Goal: Transaction & Acquisition: Obtain resource

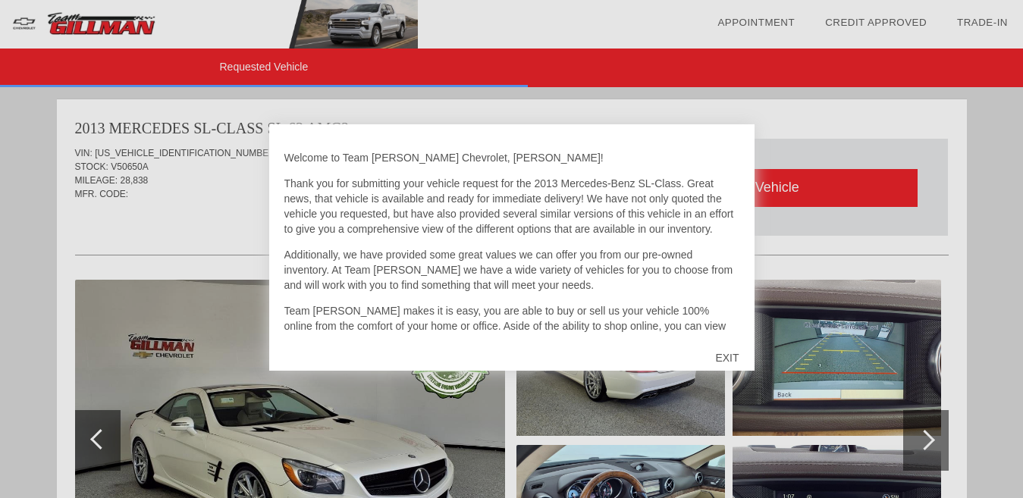
click at [729, 359] on div "EXIT" at bounding box center [727, 357] width 54 height 45
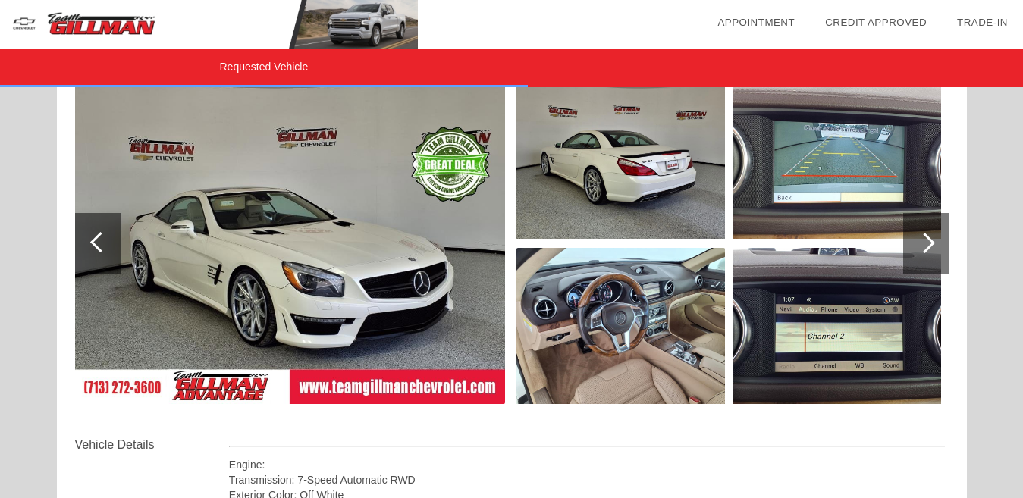
scroll to position [167, 0]
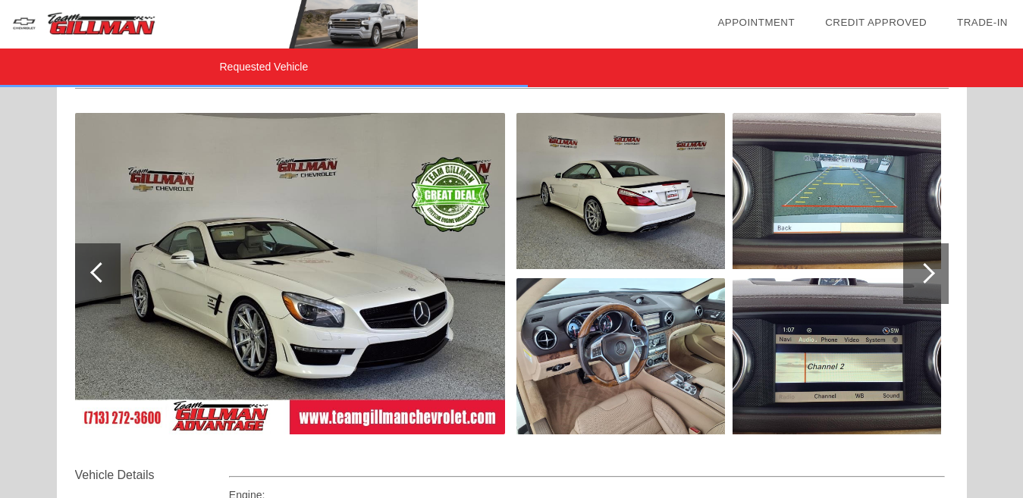
click at [312, 306] on img at bounding box center [290, 273] width 430 height 321
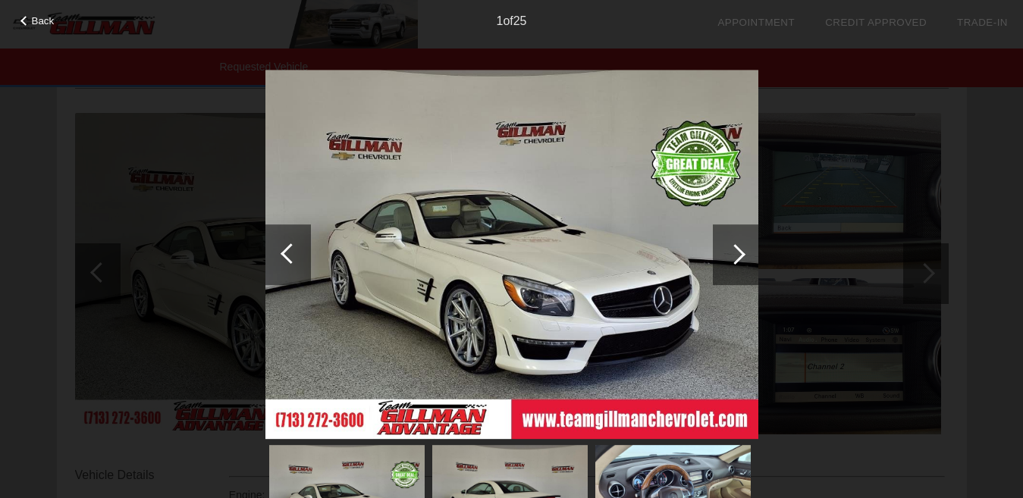
click at [740, 252] on div at bounding box center [735, 254] width 20 height 20
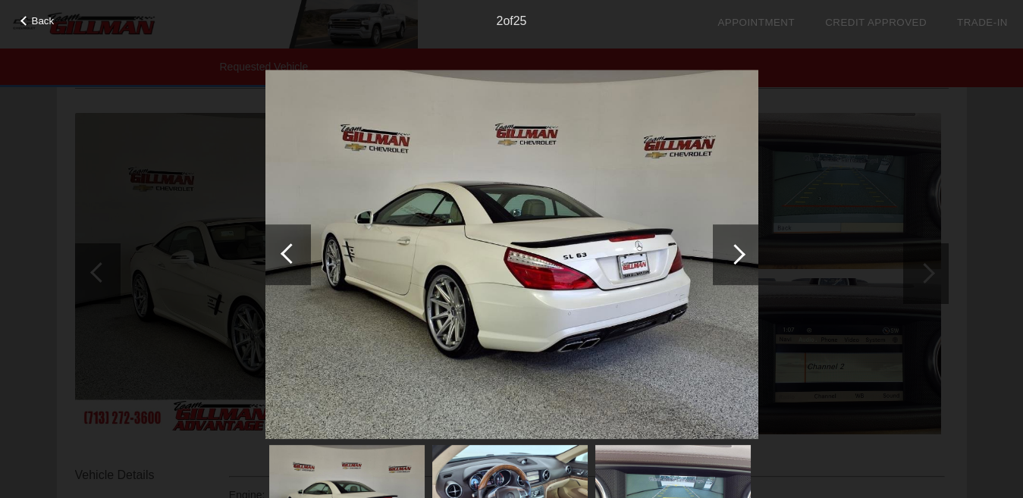
click at [740, 252] on div at bounding box center [735, 254] width 20 height 20
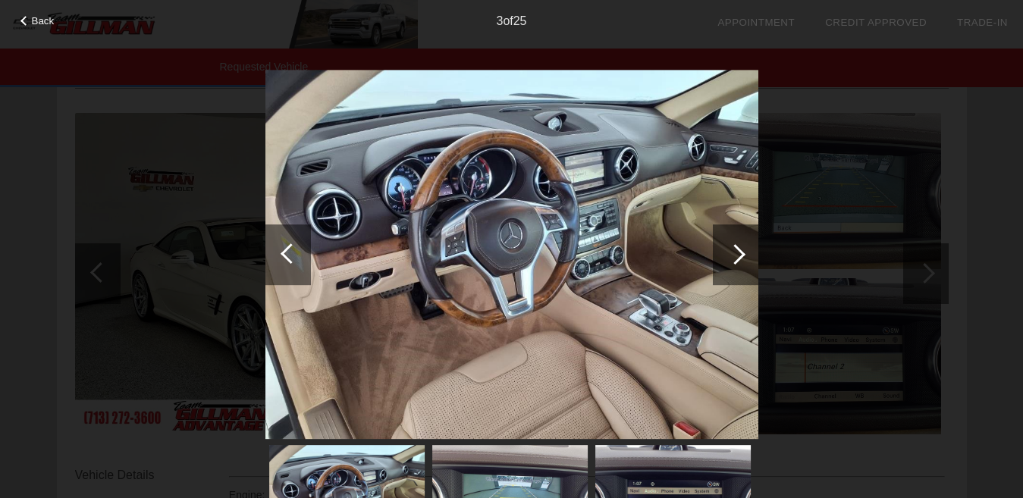
click at [740, 252] on div at bounding box center [735, 254] width 20 height 20
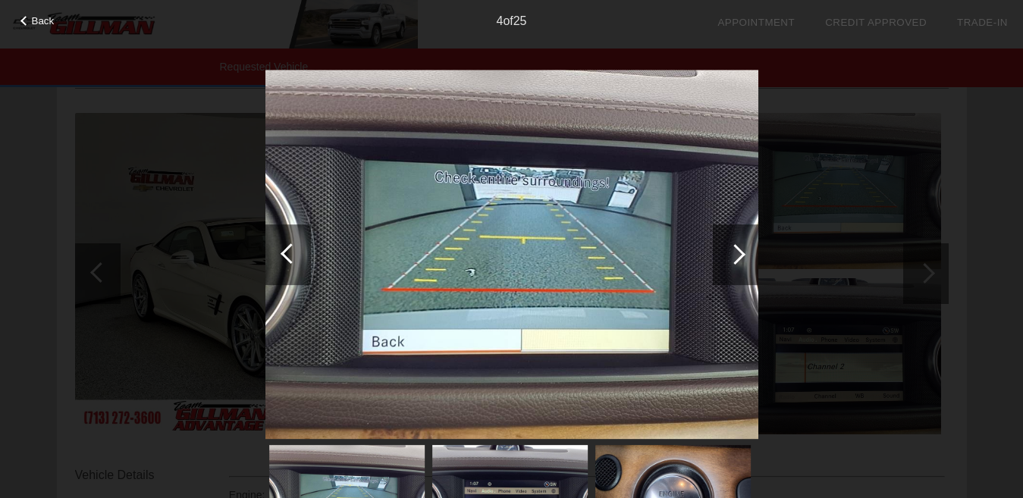
click at [740, 252] on div at bounding box center [735, 254] width 20 height 20
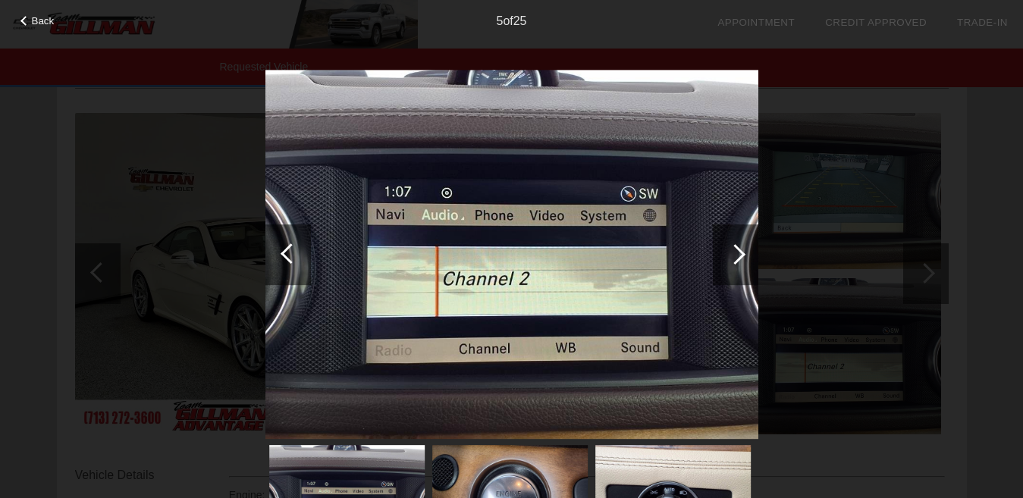
click at [740, 252] on div at bounding box center [735, 254] width 20 height 20
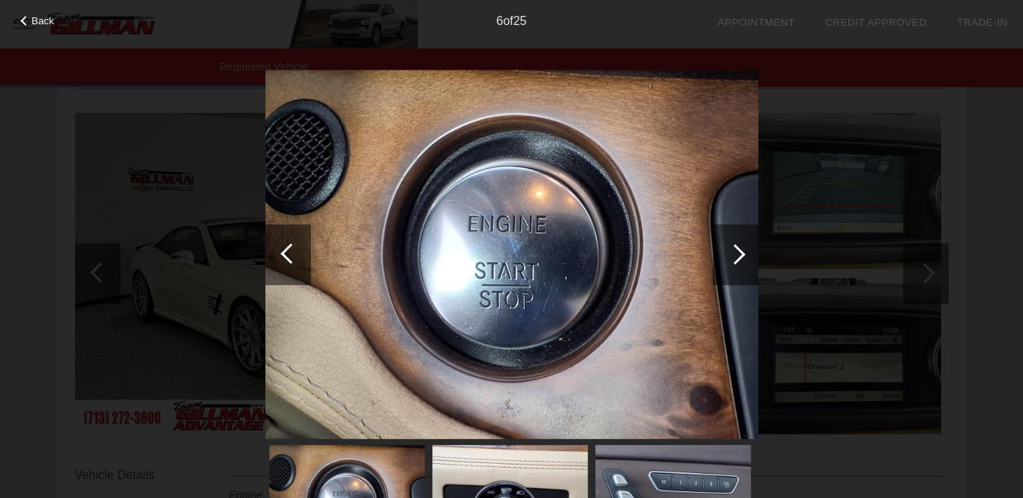
click at [740, 252] on div at bounding box center [735, 254] width 20 height 20
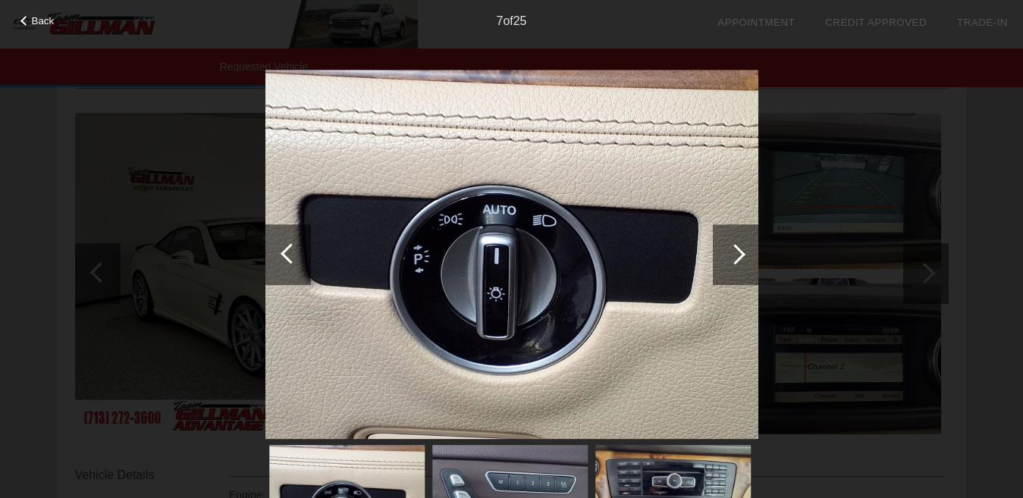
click at [740, 252] on div at bounding box center [735, 254] width 20 height 20
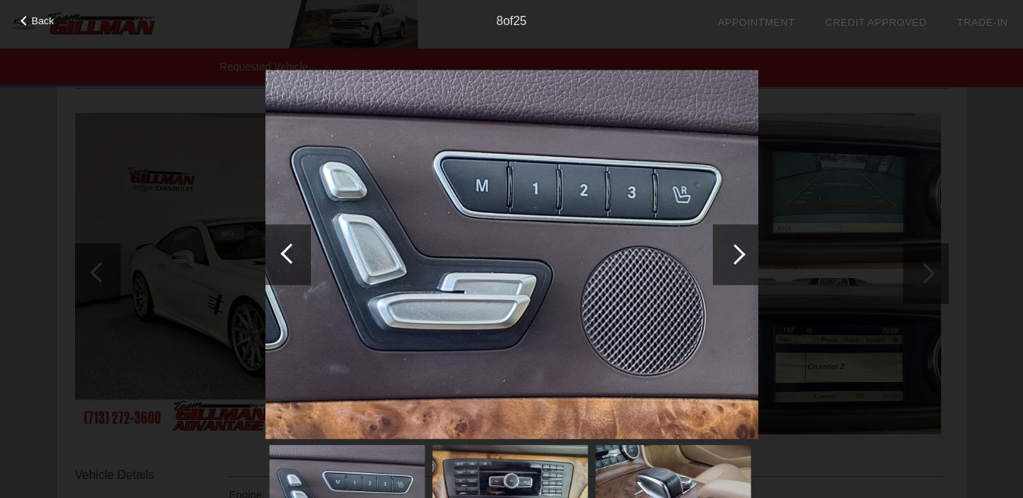
click at [740, 252] on div at bounding box center [735, 254] width 20 height 20
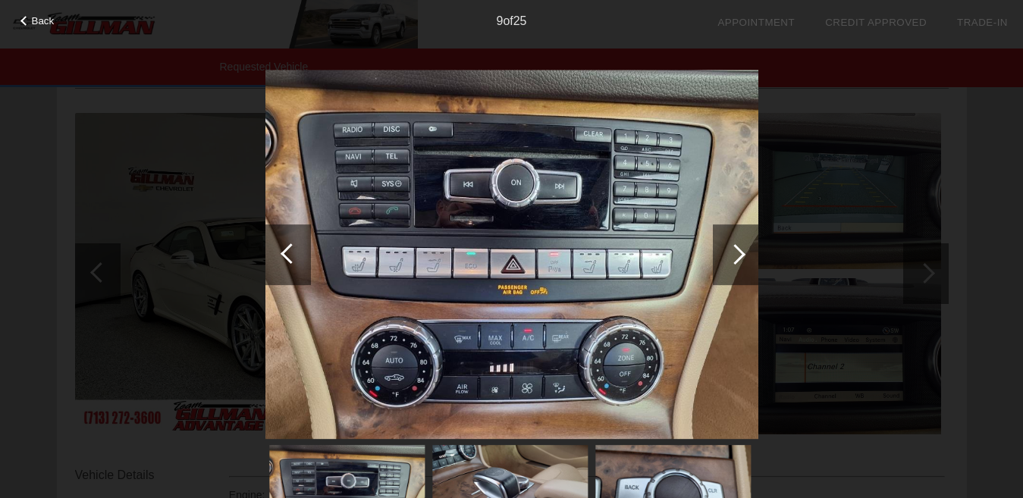
click at [740, 252] on div at bounding box center [735, 254] width 20 height 20
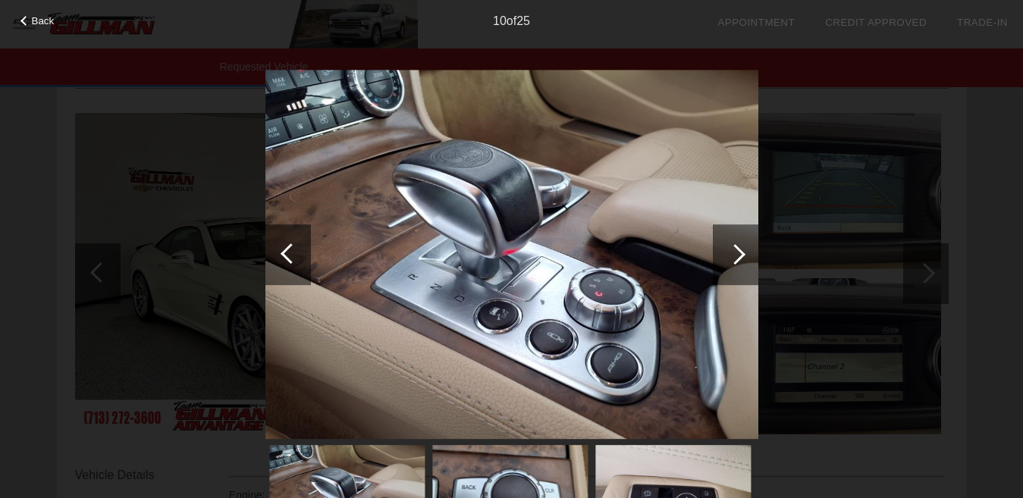
click at [740, 252] on div at bounding box center [735, 254] width 20 height 20
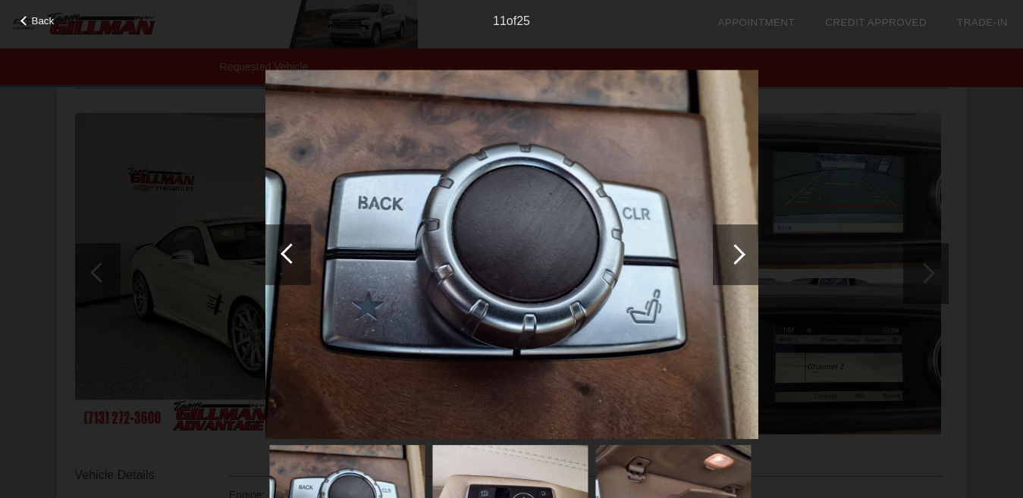
click at [740, 252] on div at bounding box center [735, 254] width 20 height 20
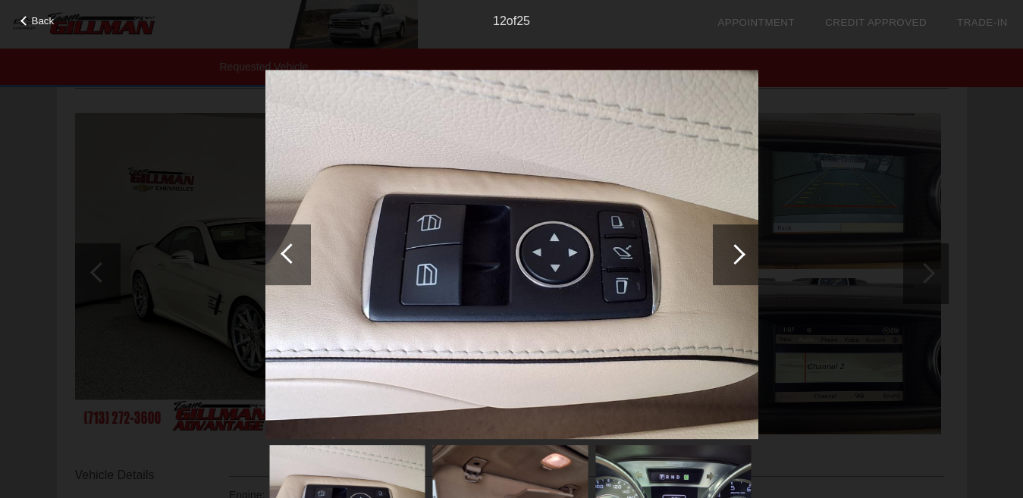
click at [740, 252] on div at bounding box center [735, 254] width 20 height 20
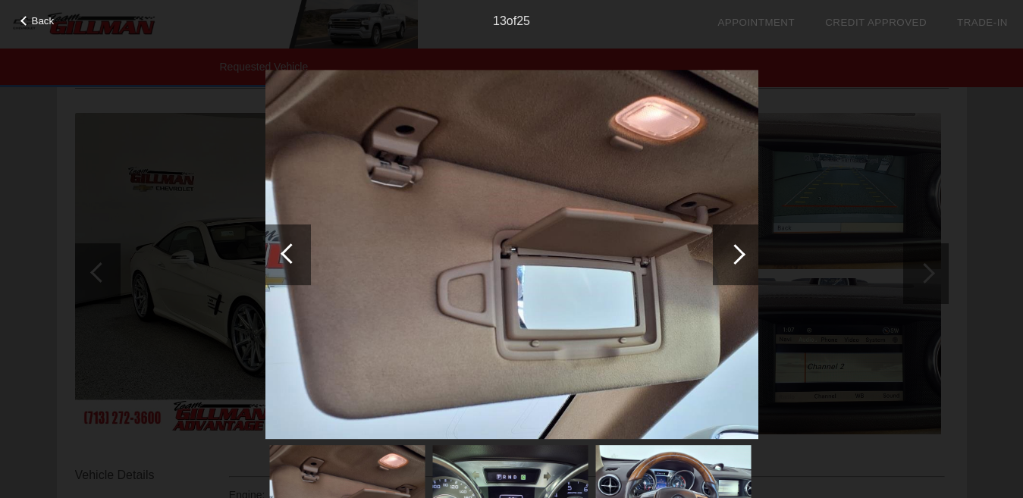
click at [740, 252] on div at bounding box center [735, 254] width 20 height 20
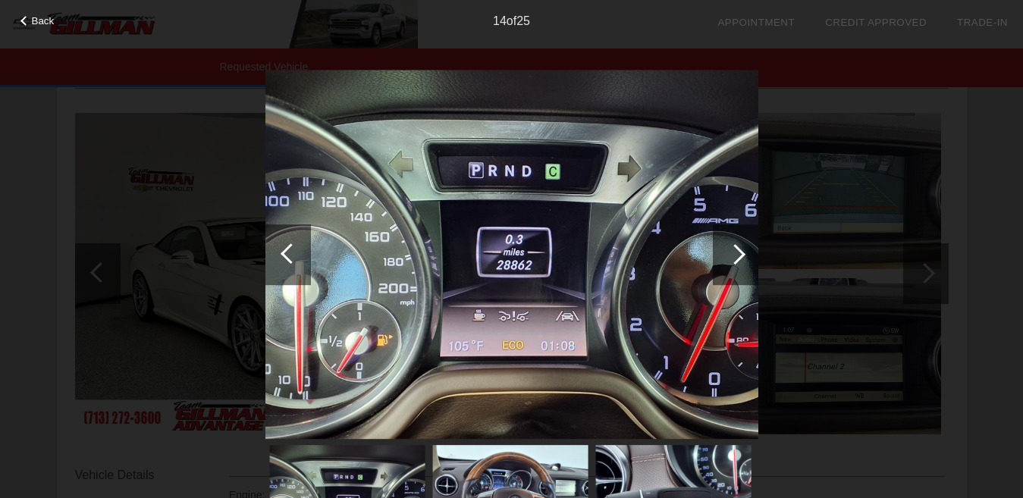
click at [740, 252] on div at bounding box center [735, 254] width 20 height 20
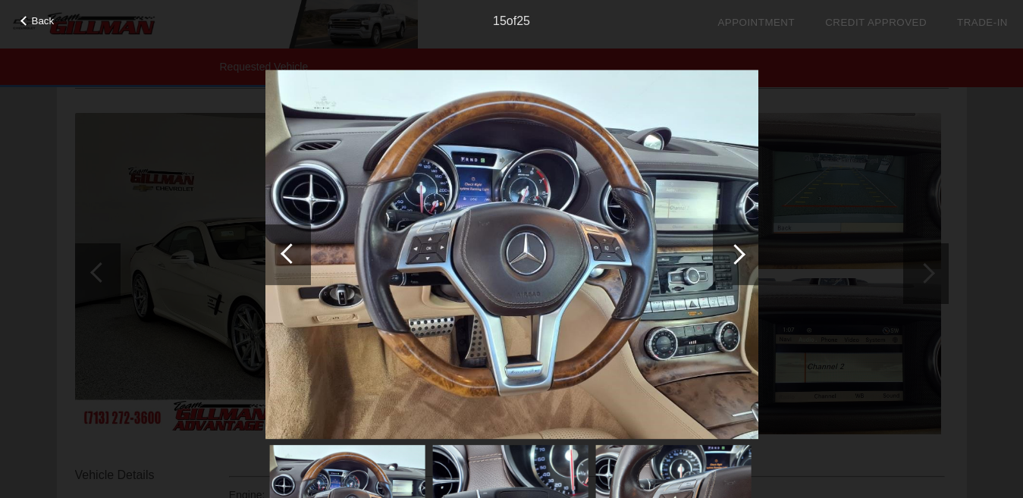
click at [740, 252] on div at bounding box center [735, 254] width 20 height 20
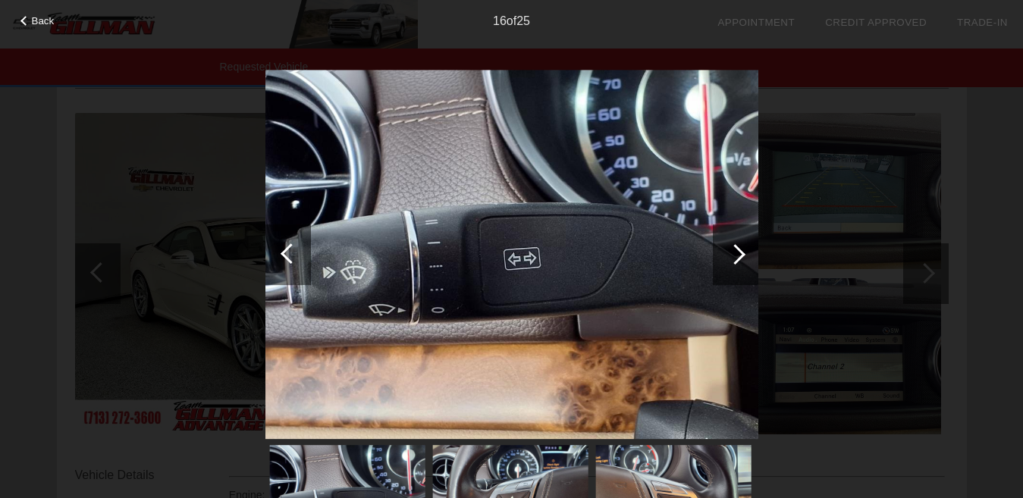
click at [740, 252] on div at bounding box center [735, 254] width 20 height 20
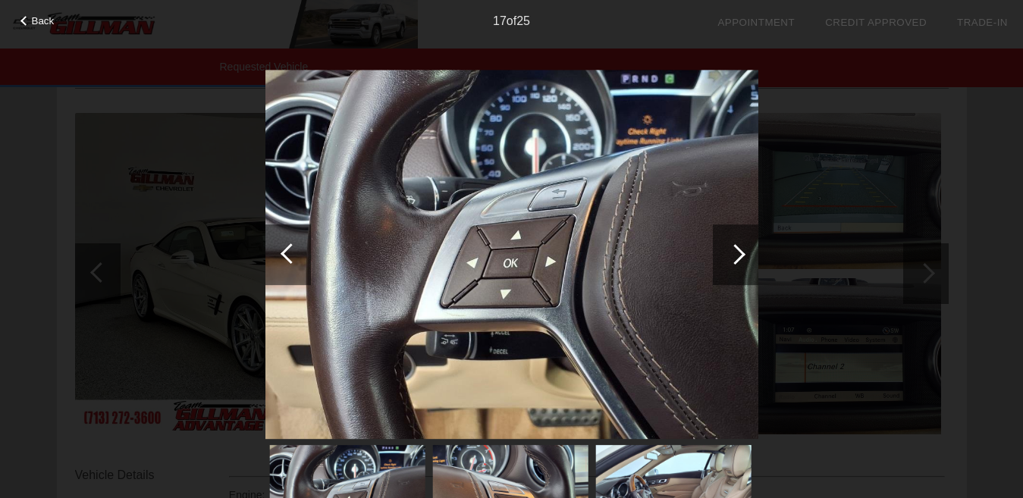
click at [740, 252] on div at bounding box center [735, 254] width 20 height 20
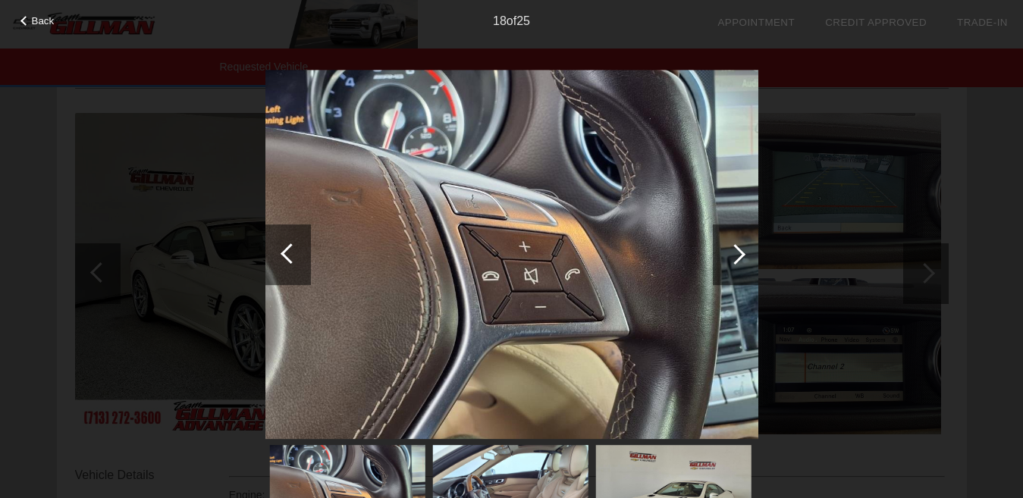
click at [740, 252] on div at bounding box center [735, 254] width 20 height 20
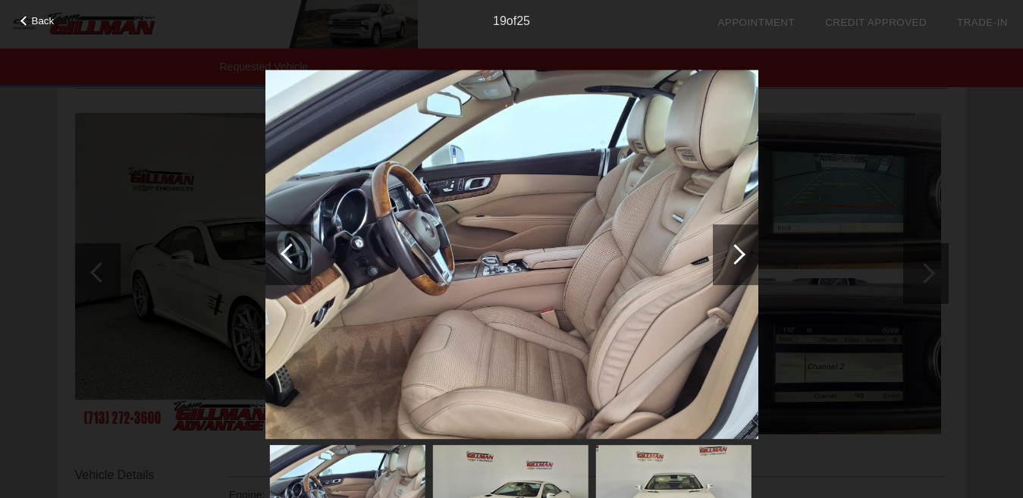
click at [740, 252] on div at bounding box center [735, 254] width 20 height 20
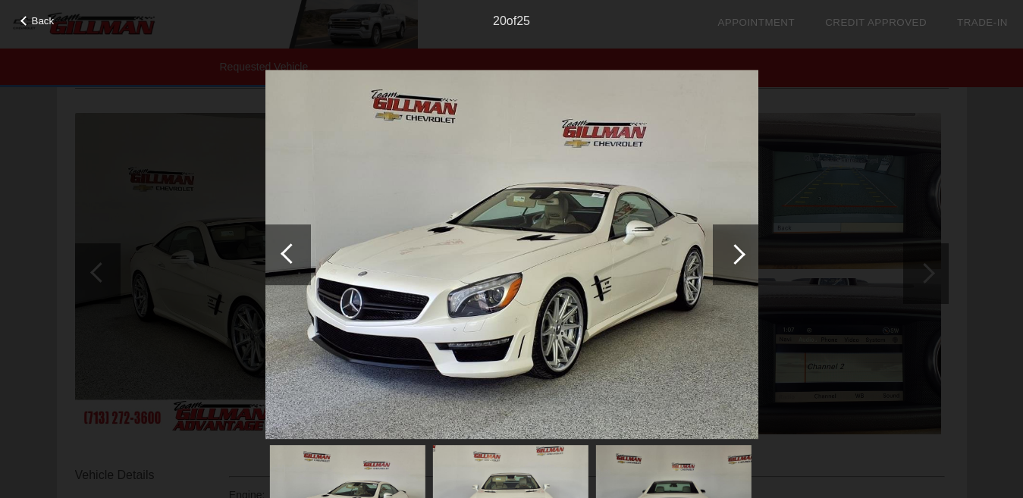
click at [740, 252] on div at bounding box center [735, 254] width 20 height 20
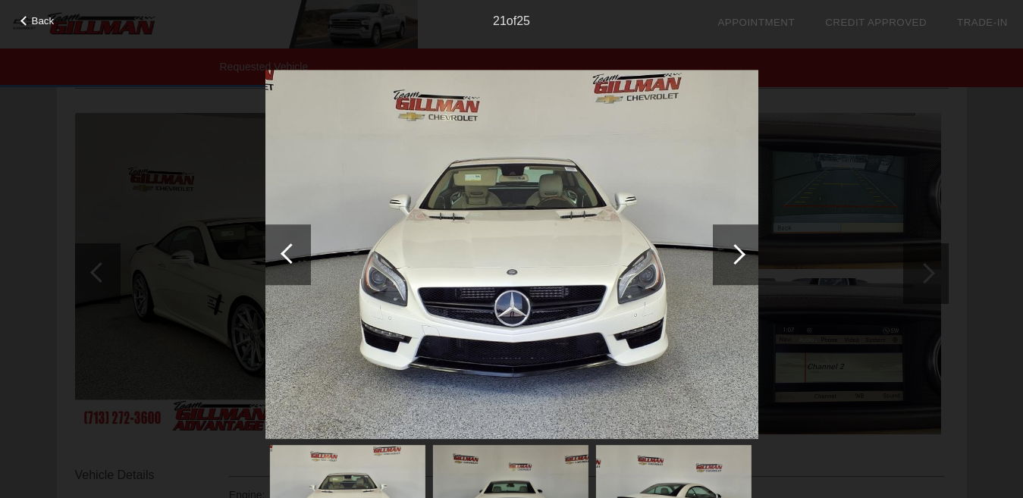
click at [740, 252] on div at bounding box center [735, 254] width 20 height 20
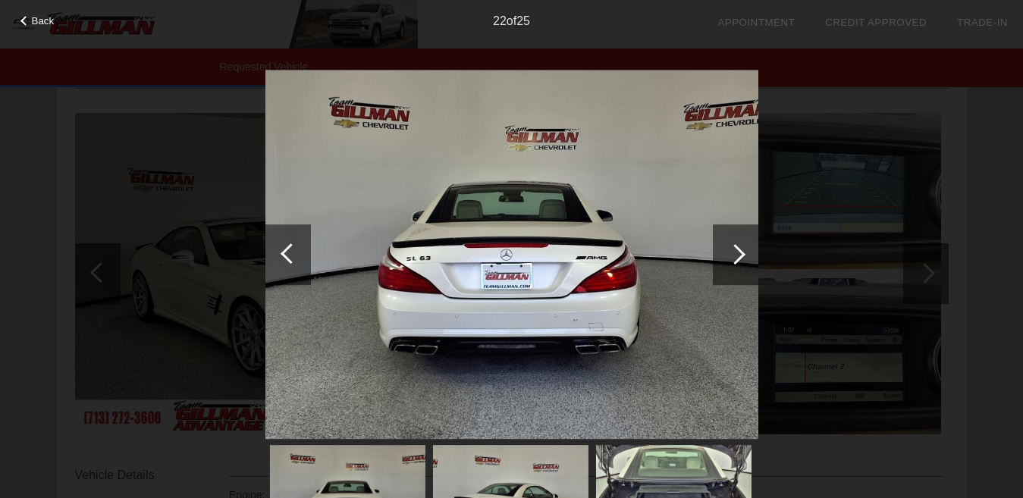
click at [740, 252] on div at bounding box center [735, 254] width 20 height 20
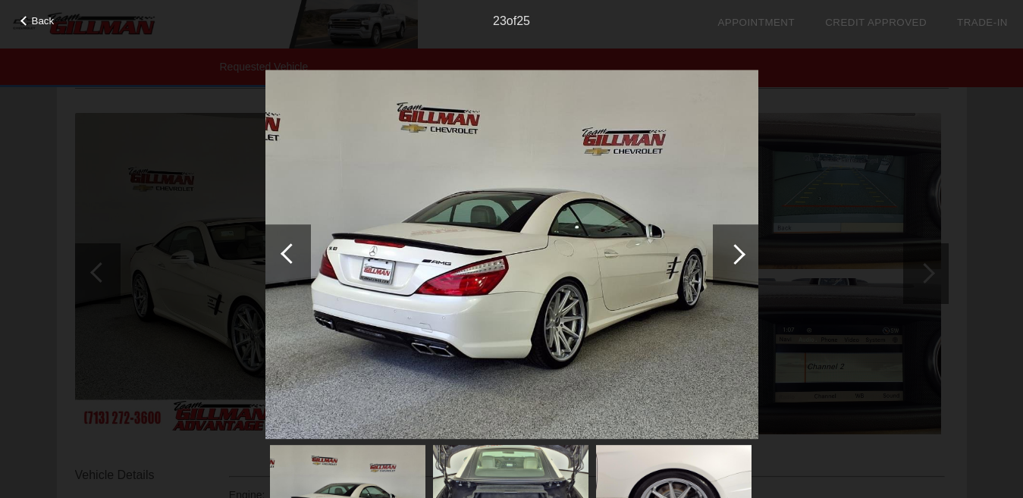
click at [740, 252] on div at bounding box center [735, 254] width 20 height 20
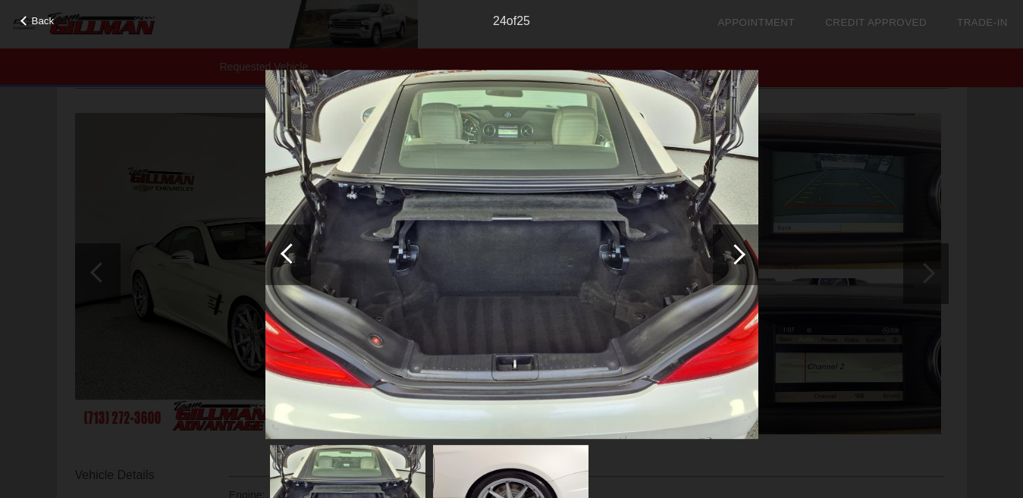
click at [740, 252] on div at bounding box center [735, 254] width 20 height 20
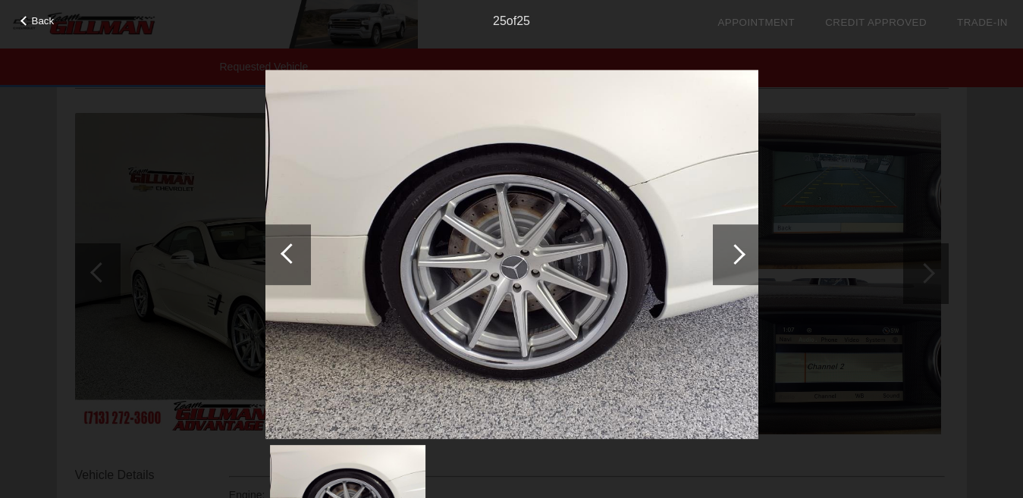
click at [740, 252] on div at bounding box center [735, 254] width 20 height 20
